Goal: Task Accomplishment & Management: Manage account settings

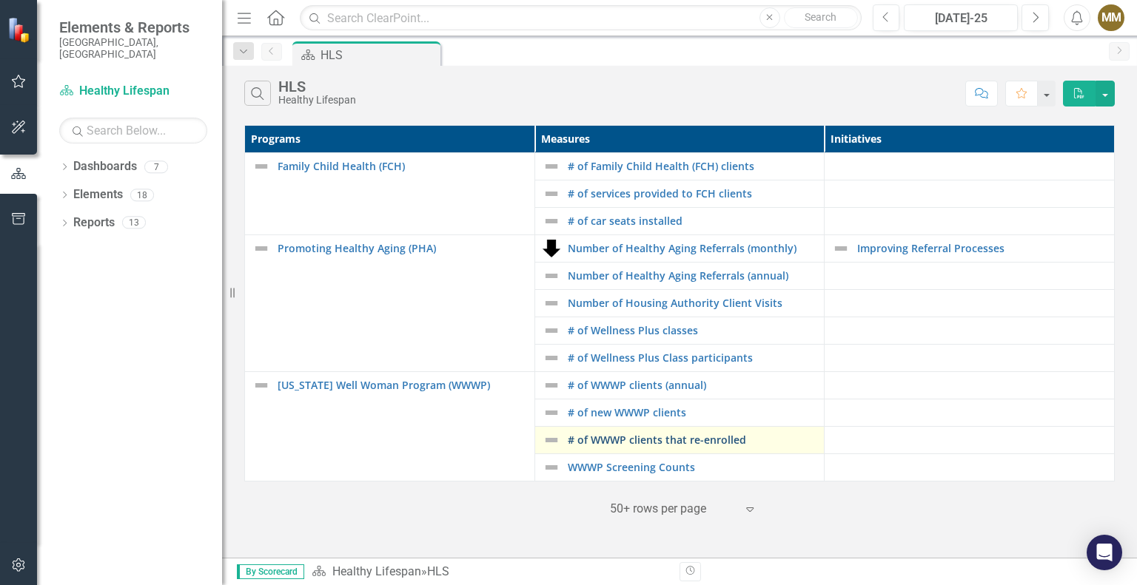
click at [639, 442] on link "# of WWWP clients that re-enrolled" at bounding box center [692, 439] width 249 height 11
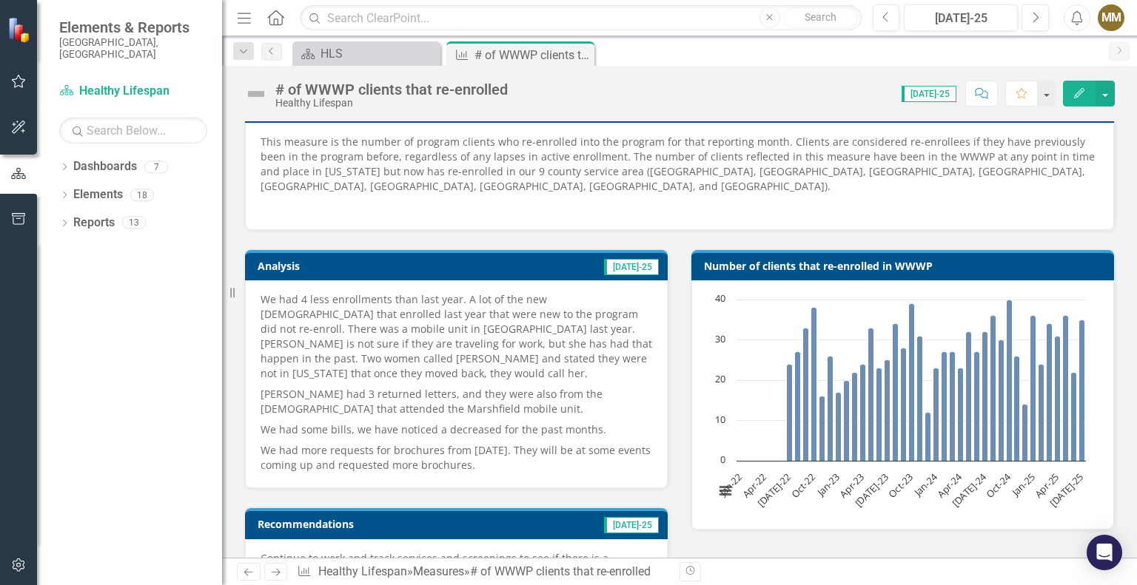
scroll to position [222, 0]
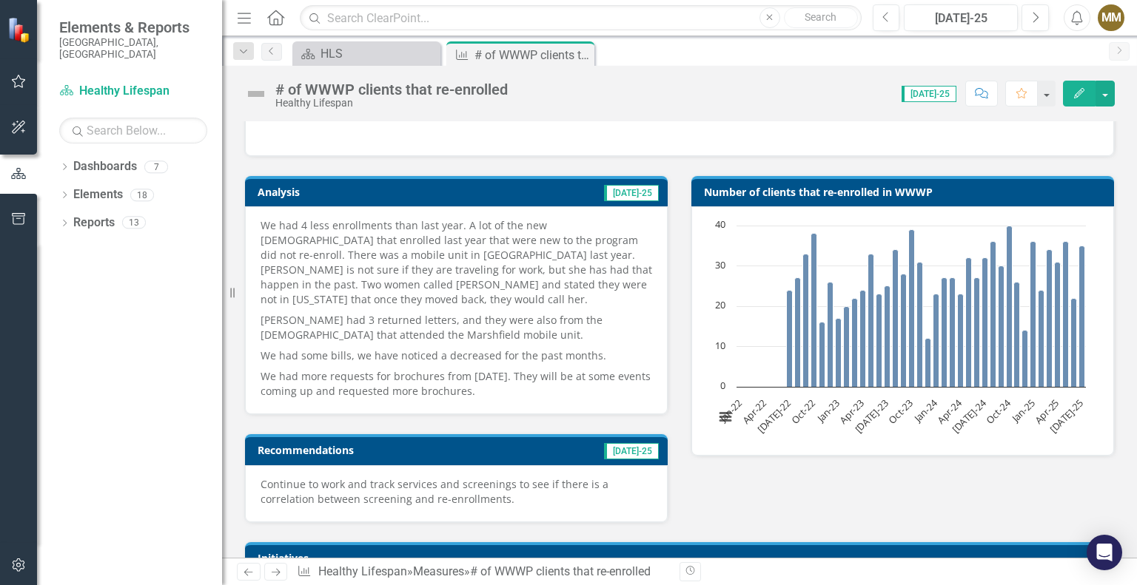
click at [517, 346] on p "We had some bills, we have noticed a decreased for the past months." at bounding box center [455, 356] width 391 height 21
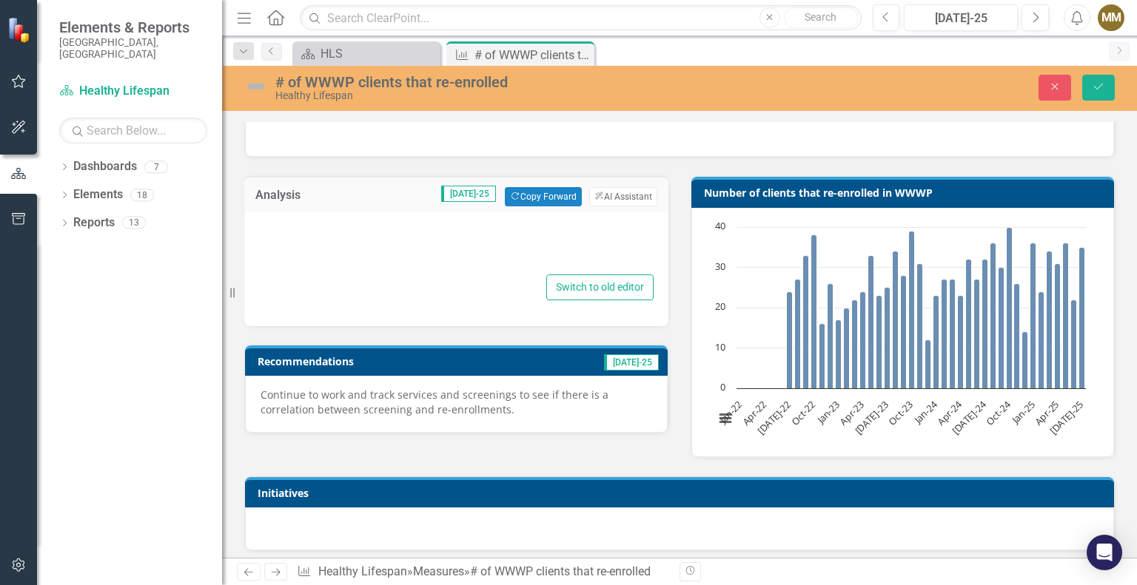
type textarea "<p>We had 4 less enrollments than last year. A lot of the new [DEMOGRAPHIC_DATA…"
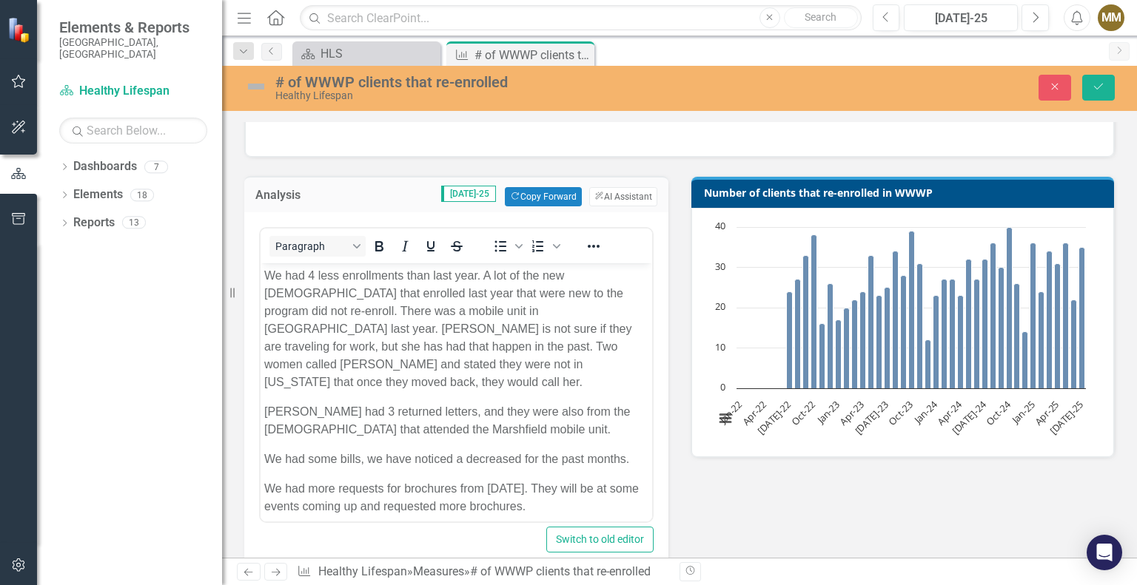
scroll to position [0, 0]
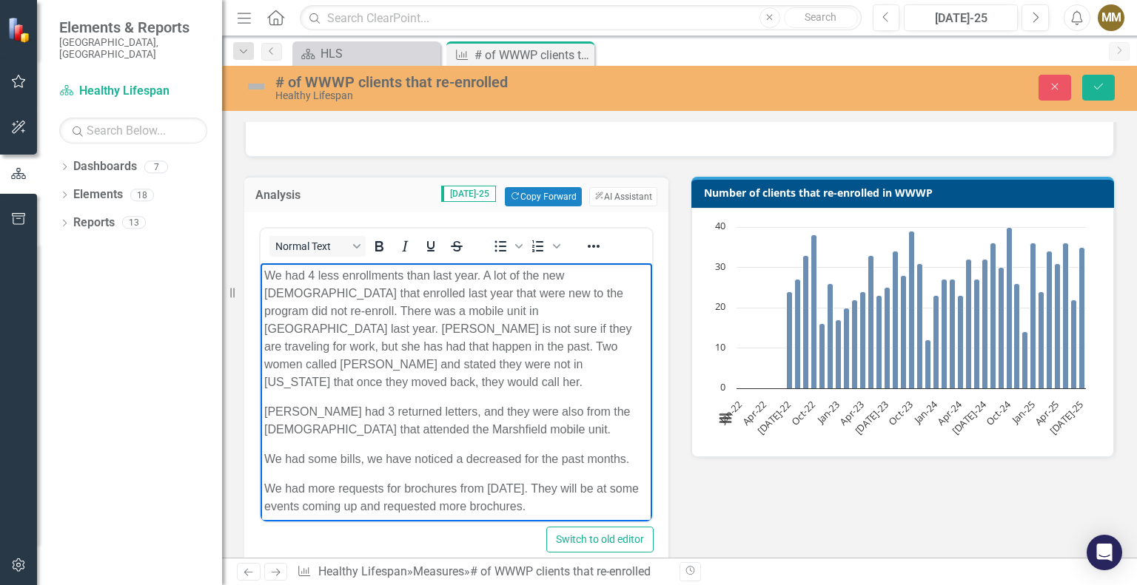
click at [573, 494] on p "We had more requests for brochures from [DATE]. They will be at some events com…" at bounding box center [456, 498] width 384 height 36
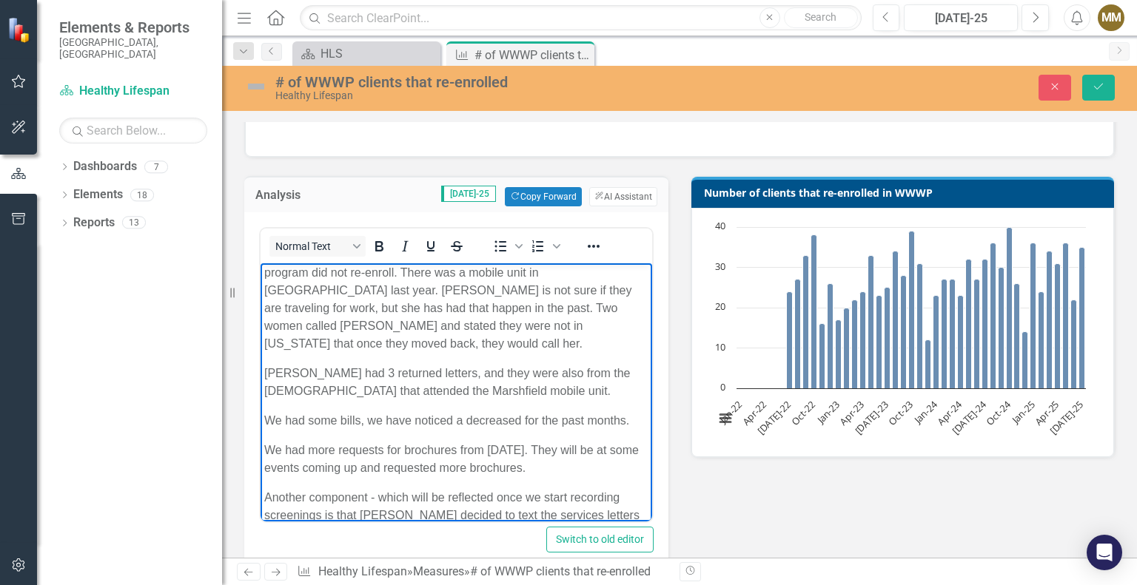
scroll to position [56, 0]
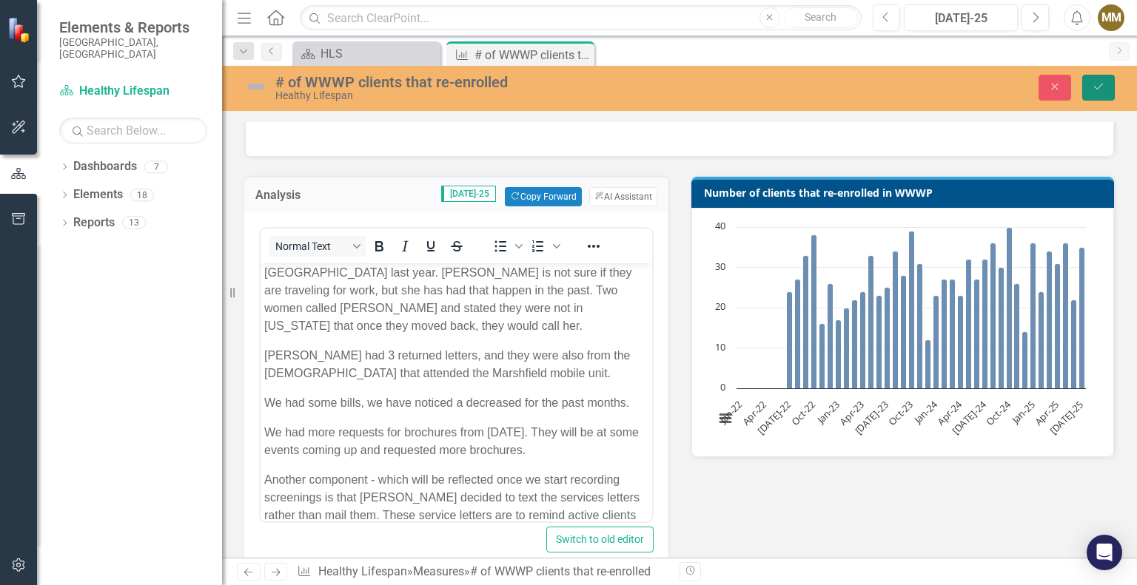
click at [1107, 83] on button "Save" at bounding box center [1098, 88] width 33 height 26
